Goal: Entertainment & Leisure: Consume media (video, audio)

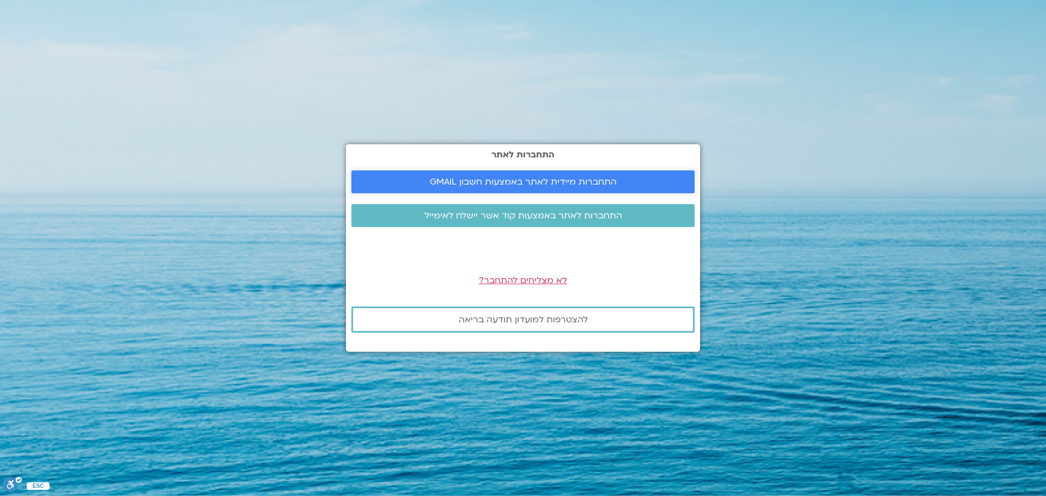
click at [517, 181] on span "התחברות מיידית לאתר באמצעות חשבון GMAIL" at bounding box center [523, 182] width 187 height 10
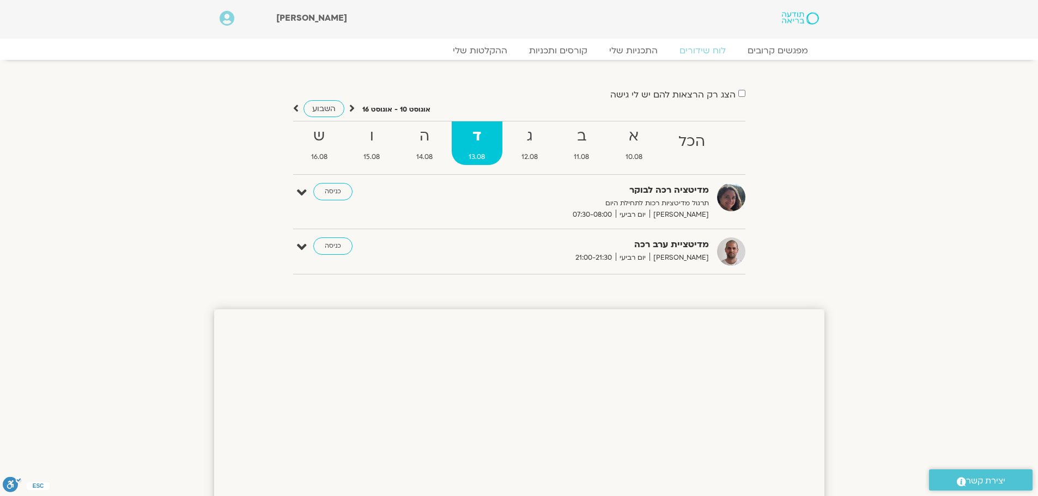
click at [686, 207] on p "תרגול מדיטציות רכות לתחילת היום" at bounding box center [575, 203] width 267 height 11
click at [324, 195] on link "כניסה" at bounding box center [332, 191] width 39 height 17
